Goal: Complete application form

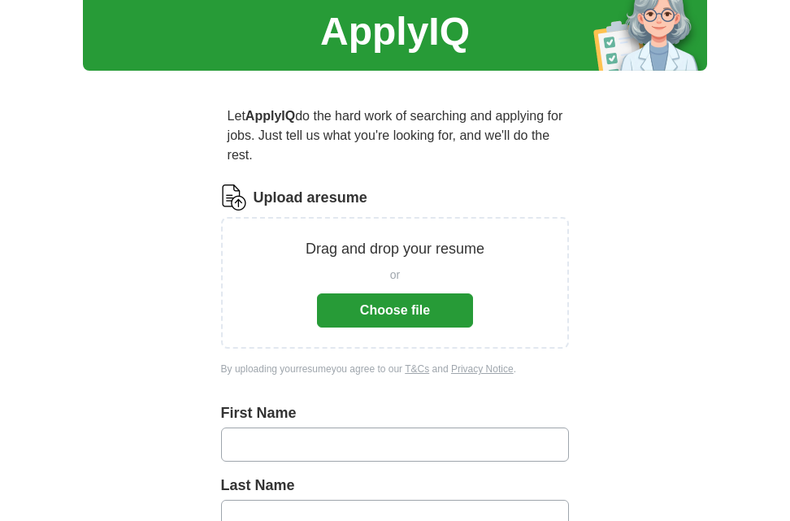
scroll to position [244, 0]
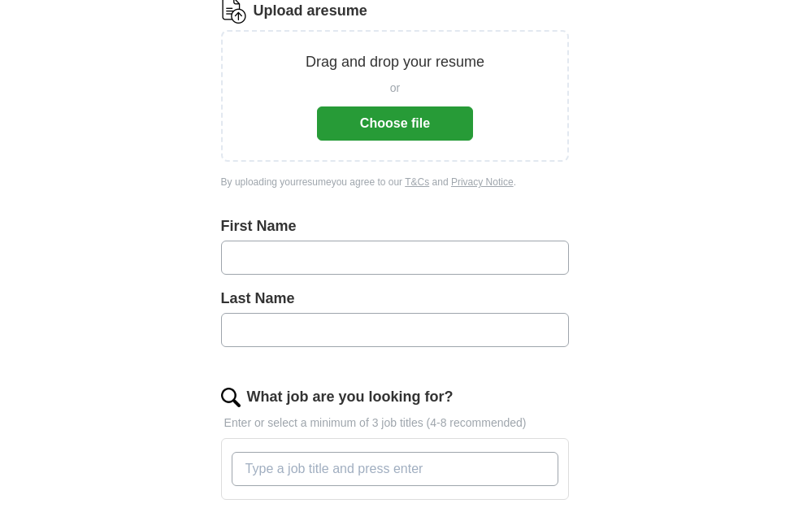
click at [397, 123] on button "Choose file" at bounding box center [395, 123] width 156 height 34
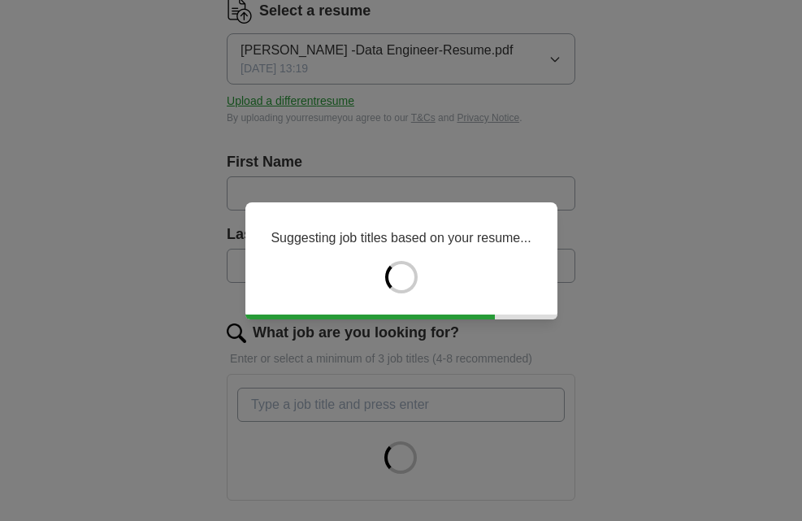
type input "*********"
type input "*****"
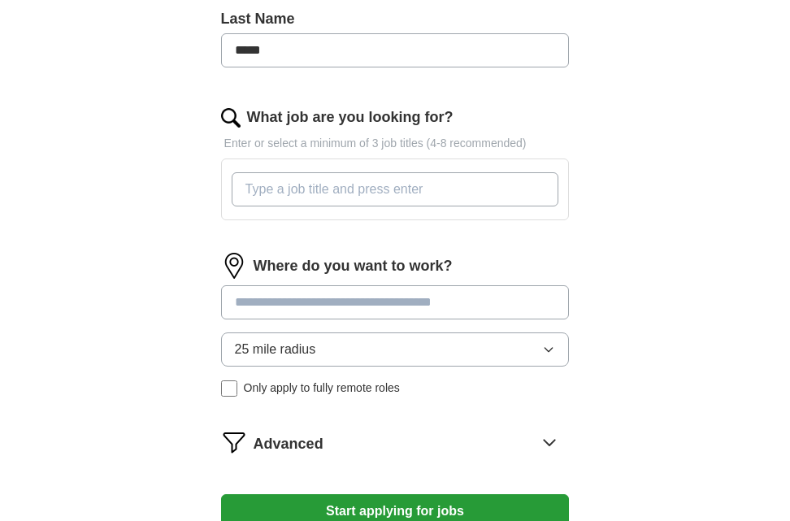
scroll to position [487, 0]
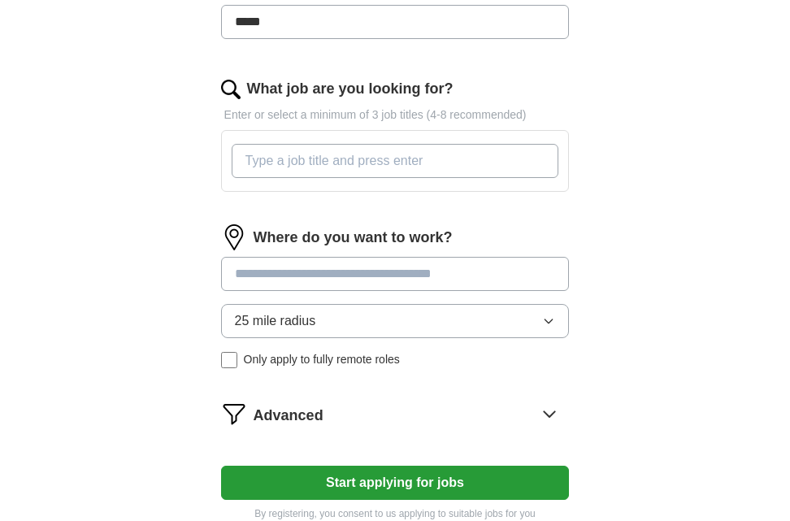
click at [326, 158] on input "What job are you looking for?" at bounding box center [395, 161] width 327 height 34
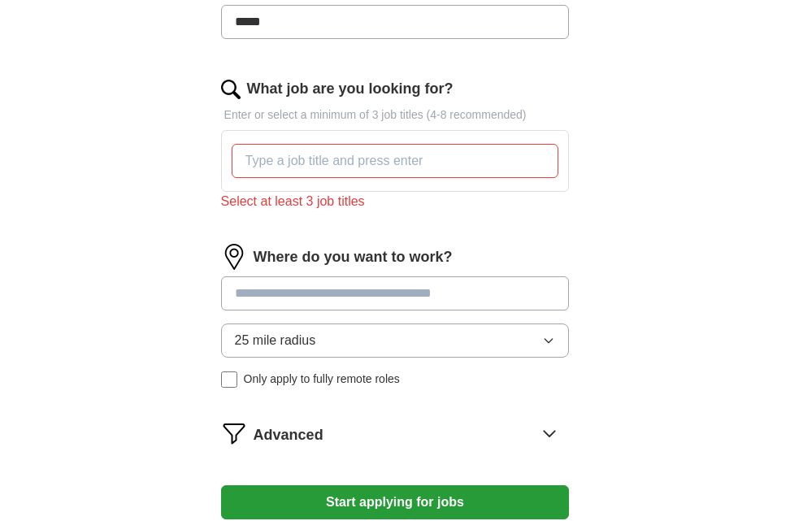
click at [305, 163] on input "What job are you looking for?" at bounding box center [395, 161] width 327 height 34
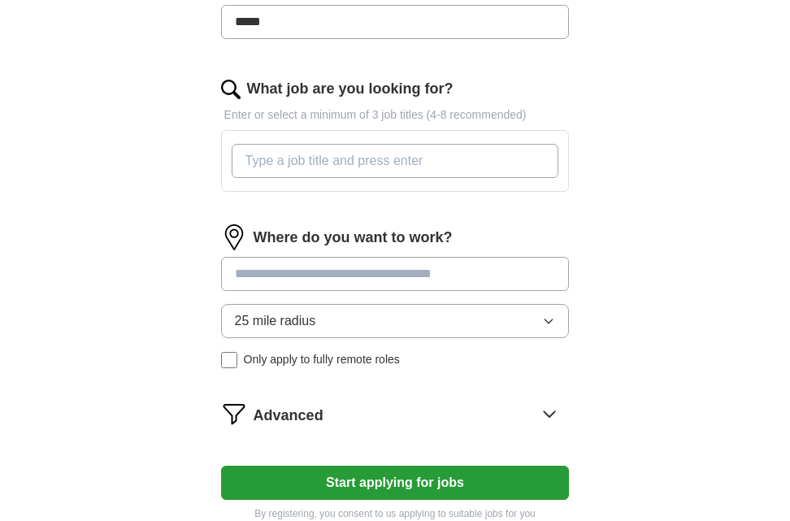
paste input "Data Engineer"
type input "Data Engineer"
click at [162, 204] on div "Let ApplyIQ do the hard work of searching and applying for jobs. Just tell us w…" at bounding box center [395, 98] width 468 height 890
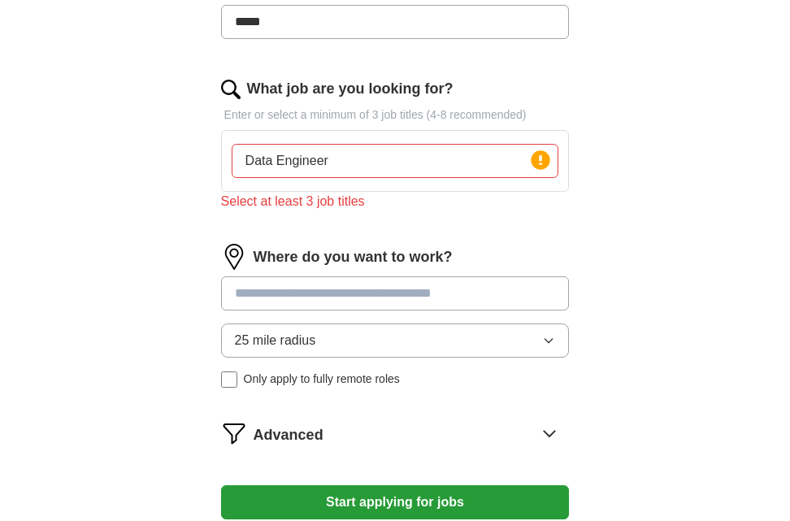
click at [462, 162] on input "Data Engineer" at bounding box center [395, 161] width 327 height 34
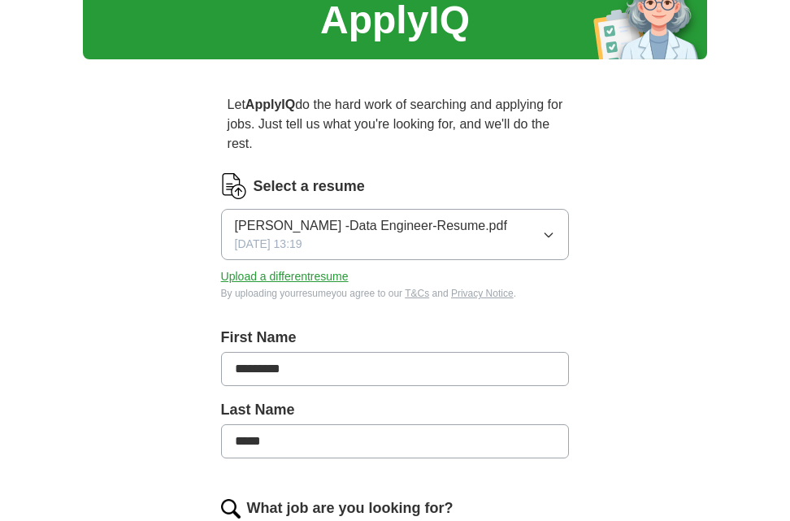
scroll to position [0, 0]
